Goal: Contribute content

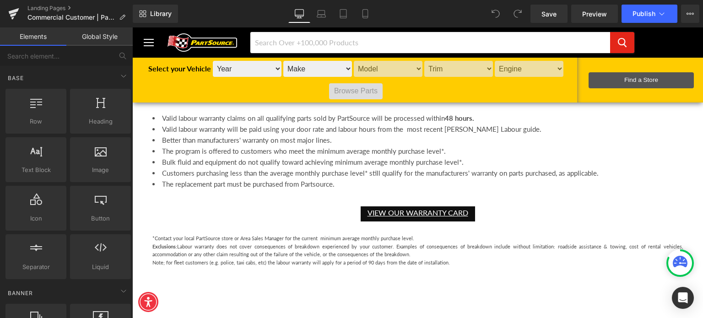
scroll to position [823, 0]
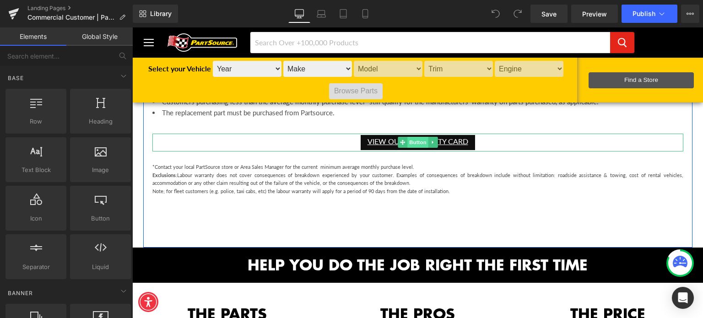
click at [412, 141] on span "Button" at bounding box center [417, 142] width 21 height 11
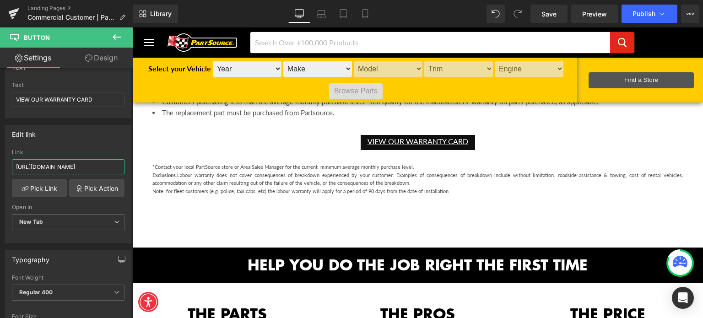
scroll to position [0, 132]
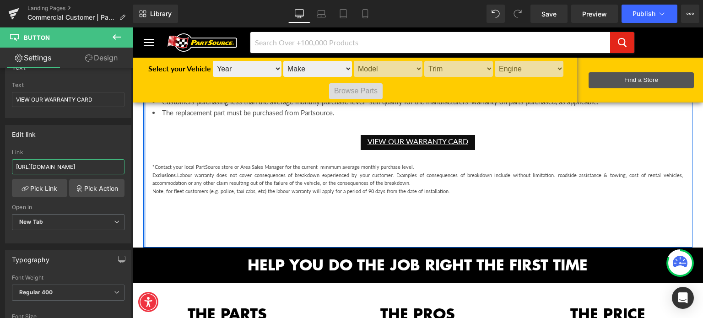
drag, startPoint x: 148, startPoint y: 194, endPoint x: 140, endPoint y: 170, distance: 25.2
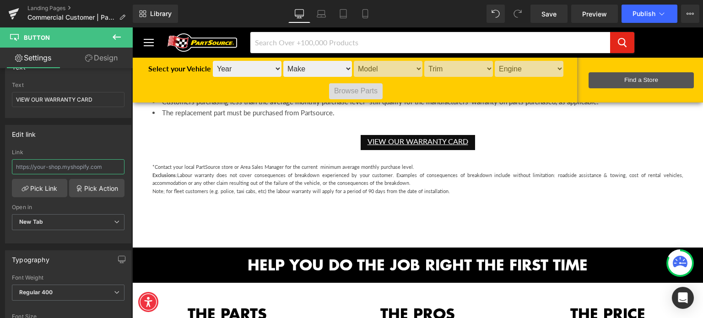
scroll to position [0, 0]
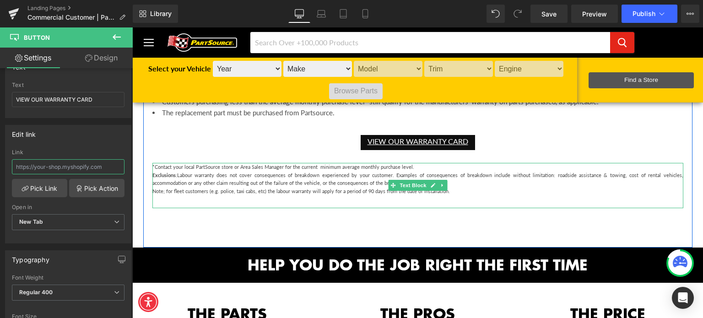
paste input "[URL][DOMAIN_NAME]"
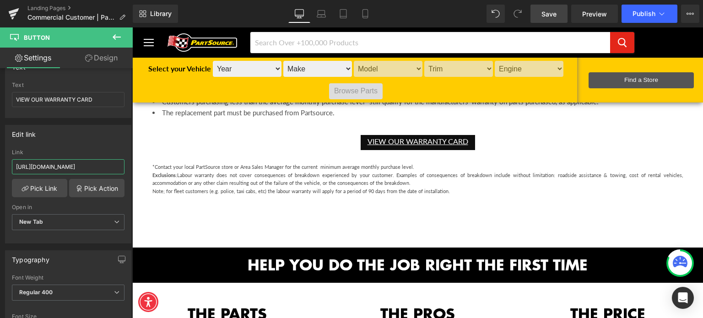
type input "[URL][DOMAIN_NAME]"
click at [556, 11] on span "Save" at bounding box center [548, 14] width 15 height 10
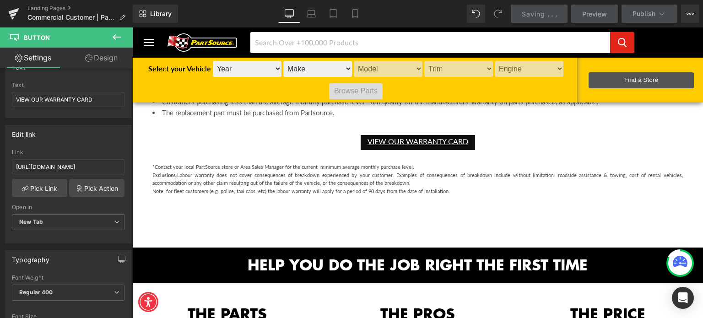
scroll to position [0, 0]
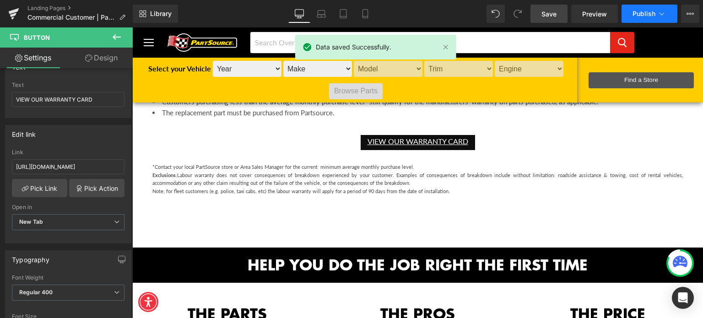
click at [635, 15] on span "Publish" at bounding box center [643, 13] width 23 height 7
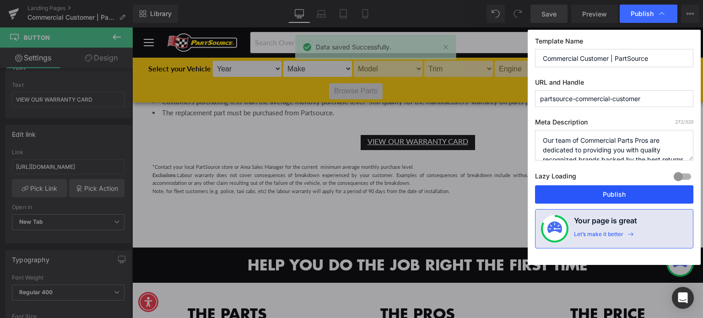
click at [613, 191] on button "Publish" at bounding box center [614, 194] width 158 height 18
